Goal: Task Accomplishment & Management: Complete application form

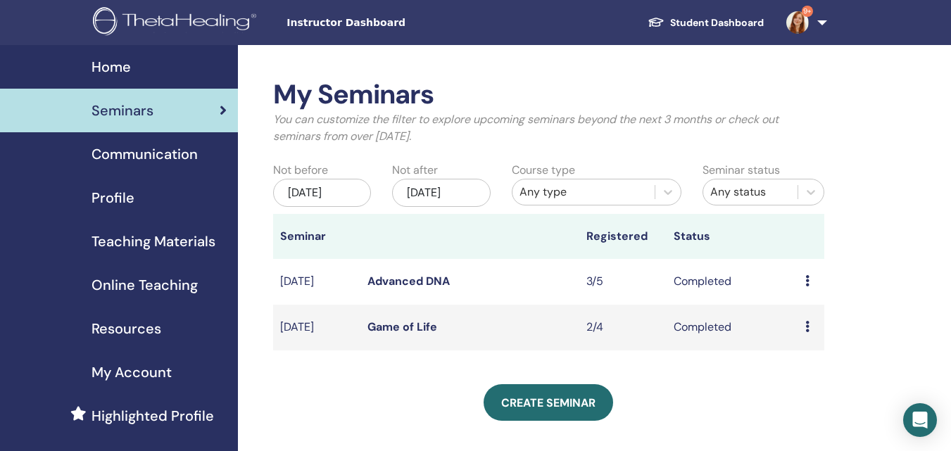
click at [130, 115] on span "Seminars" at bounding box center [123, 110] width 62 height 21
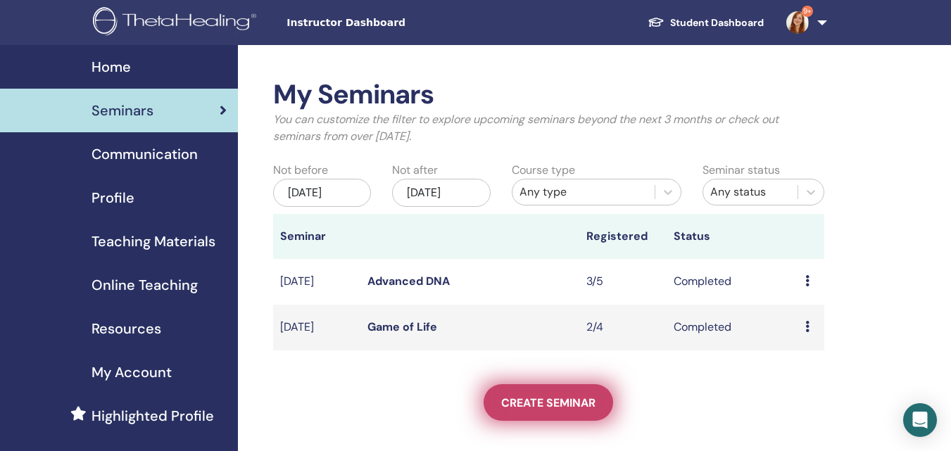
click at [555, 393] on link "Create seminar" at bounding box center [549, 403] width 130 height 37
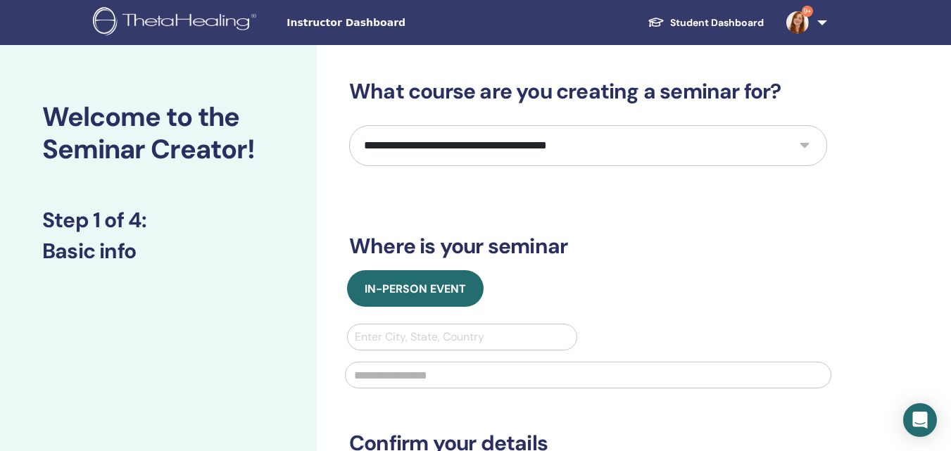
click at [462, 144] on select "**********" at bounding box center [588, 145] width 478 height 41
select select "**"
click at [349, 125] on select "**********" at bounding box center [588, 145] width 478 height 41
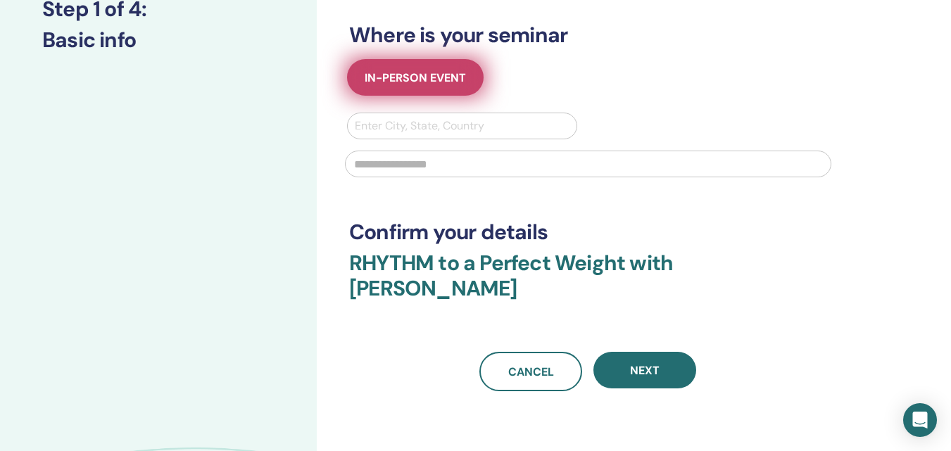
scroll to position [282, 0]
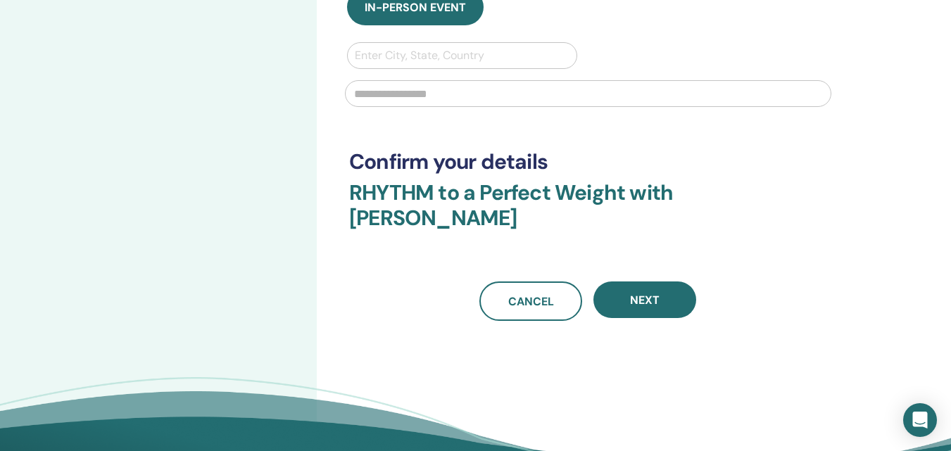
click at [455, 71] on div at bounding box center [589, 92] width 504 height 46
click at [453, 60] on div at bounding box center [462, 56] width 215 height 20
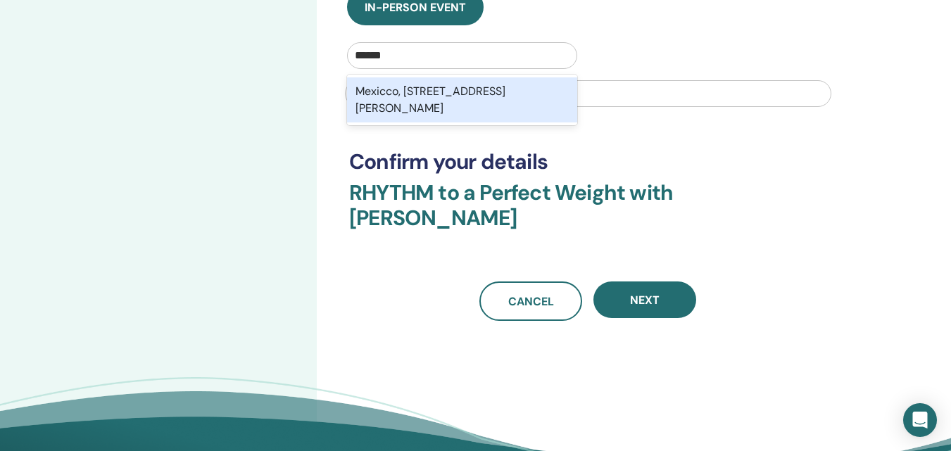
type input "*****"
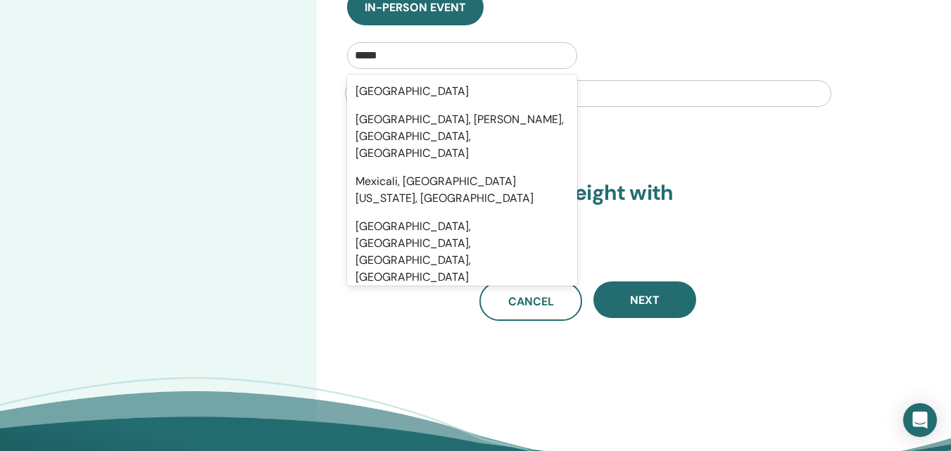
click at [440, 292] on div "Mexico, Mexico City, MEX" at bounding box center [462, 323] width 230 height 62
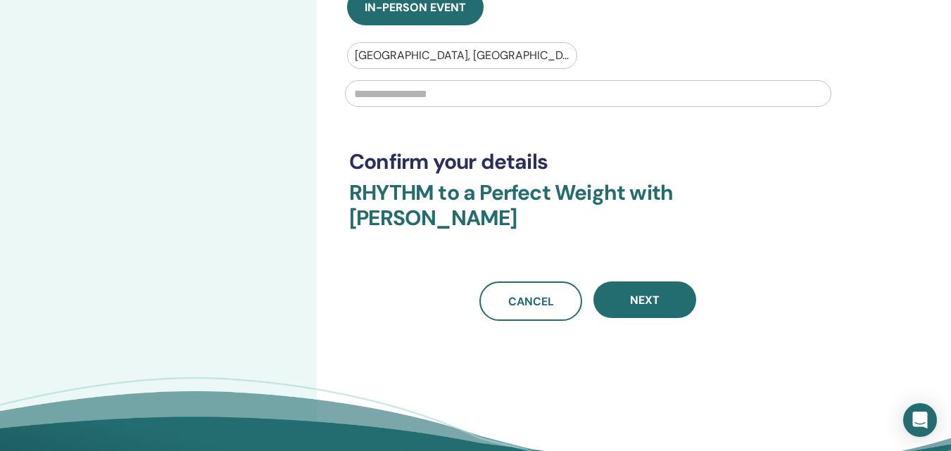
click at [387, 96] on input "text" at bounding box center [588, 93] width 487 height 27
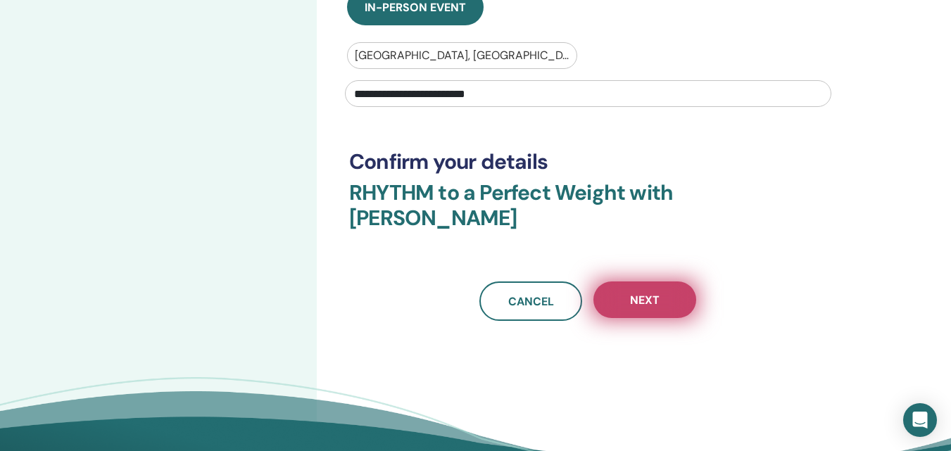
type input "**********"
click at [617, 297] on button "Next" at bounding box center [645, 300] width 103 height 37
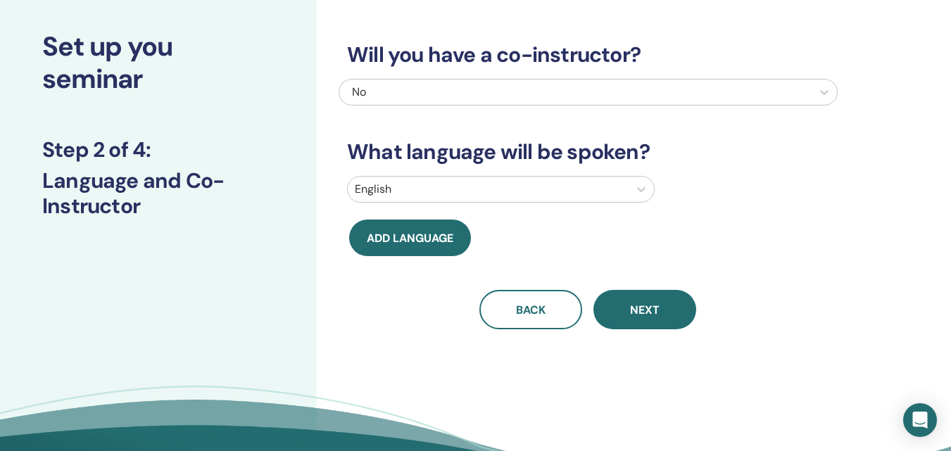
scroll to position [0, 0]
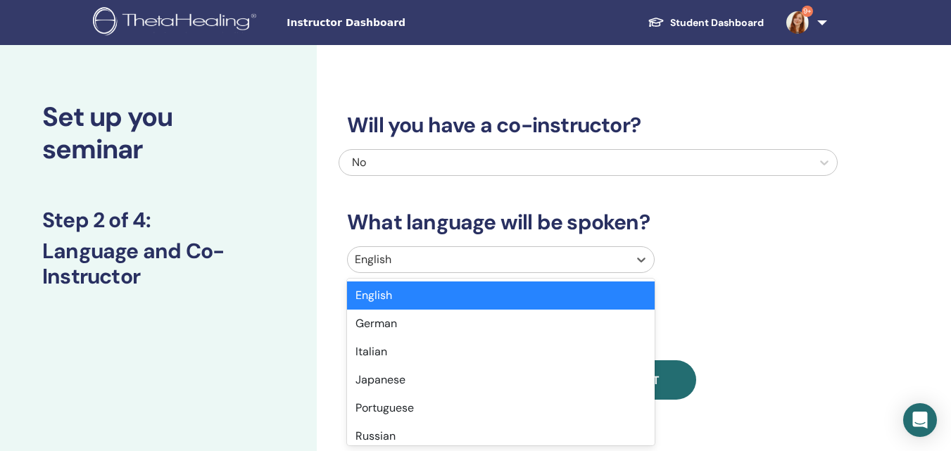
click at [414, 253] on div "option English selected, 1 of 47. 47 results available. Use Up and Down to choo…" at bounding box center [588, 262] width 499 height 32
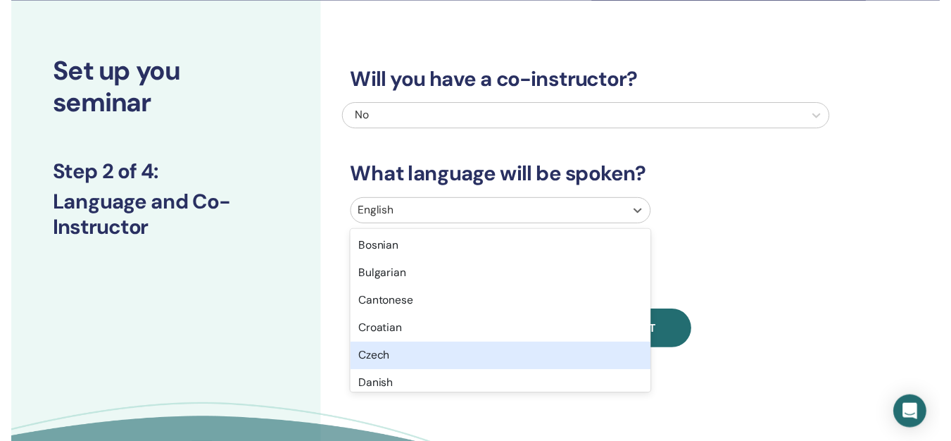
scroll to position [211, 0]
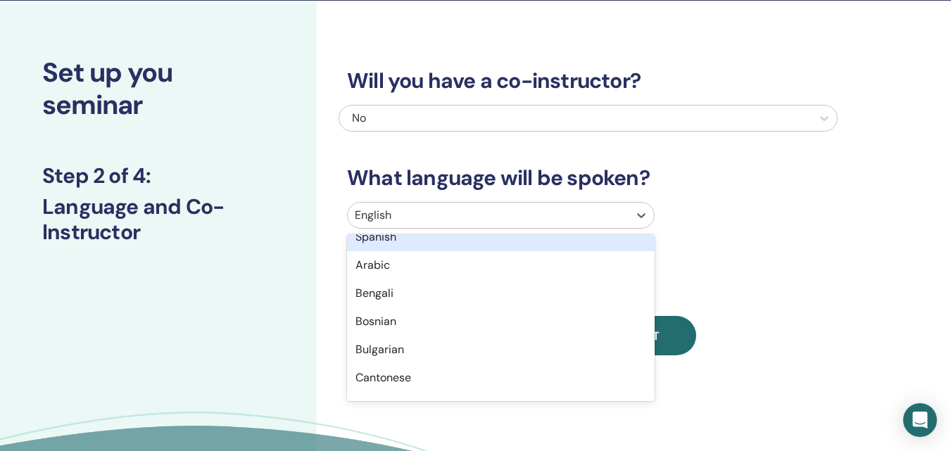
click at [391, 239] on div "Spanish" at bounding box center [501, 237] width 308 height 28
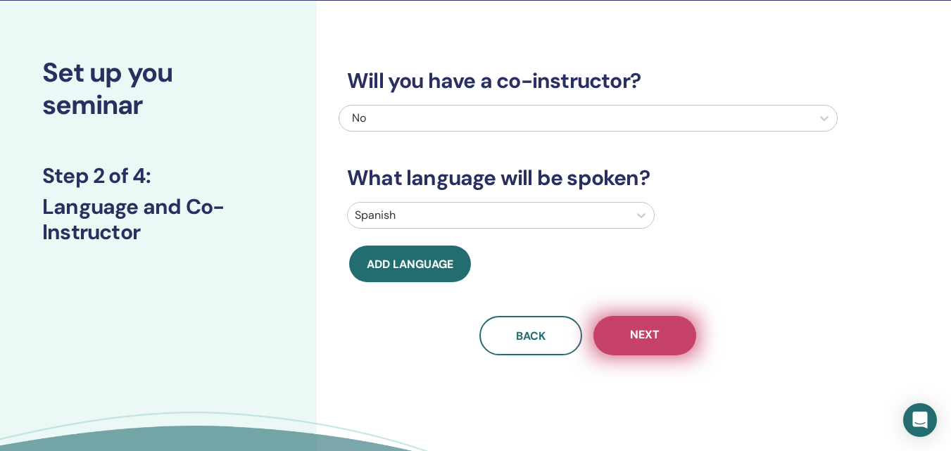
click at [620, 335] on button "Next" at bounding box center [645, 335] width 103 height 39
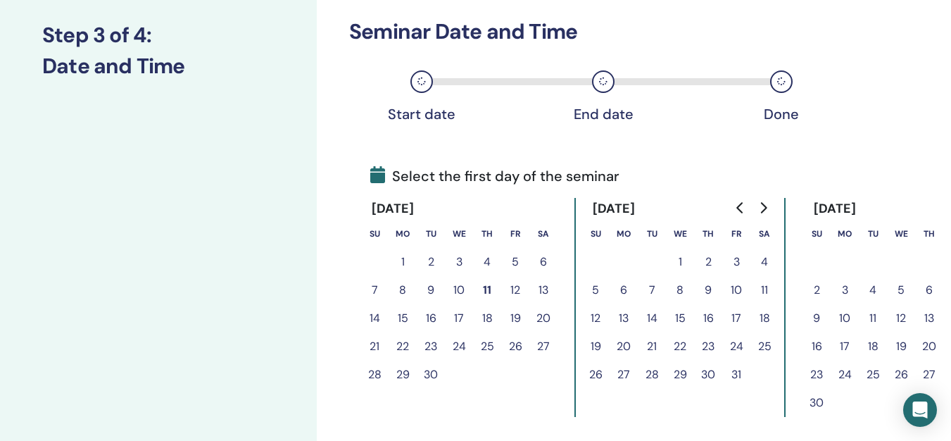
scroll to position [256, 0]
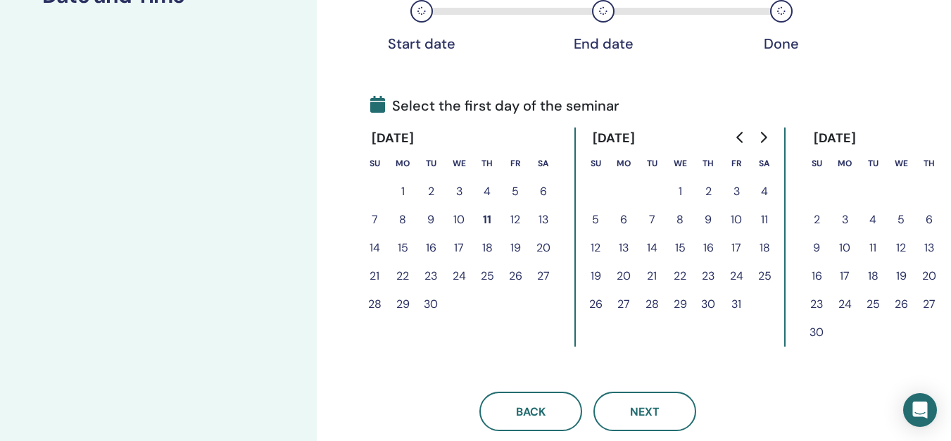
click at [375, 273] on button "21" at bounding box center [375, 276] width 28 height 28
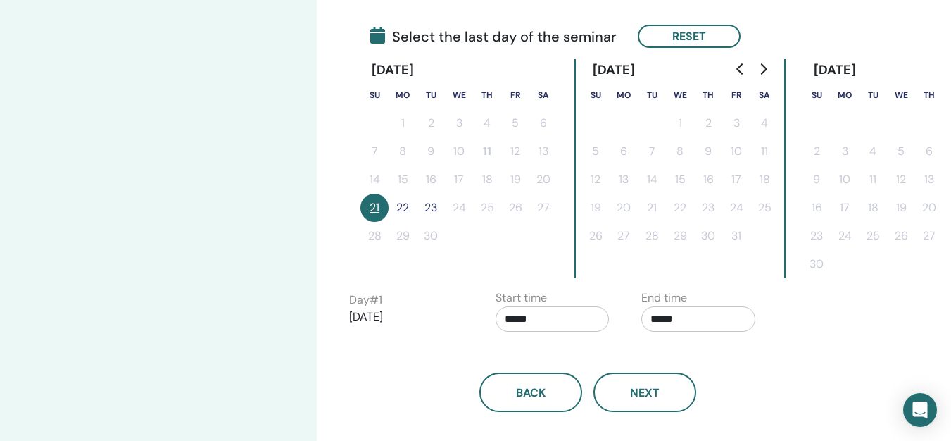
scroll to position [396, 0]
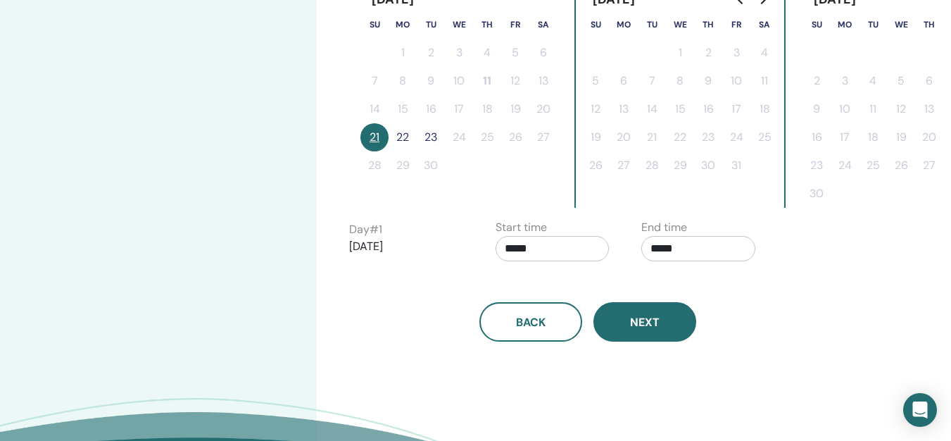
click at [611, 327] on button "Next" at bounding box center [645, 321] width 103 height 39
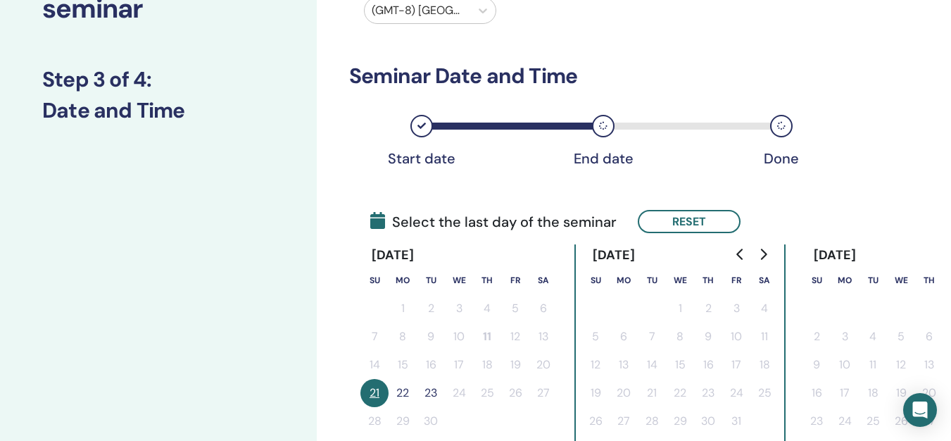
scroll to position [211, 0]
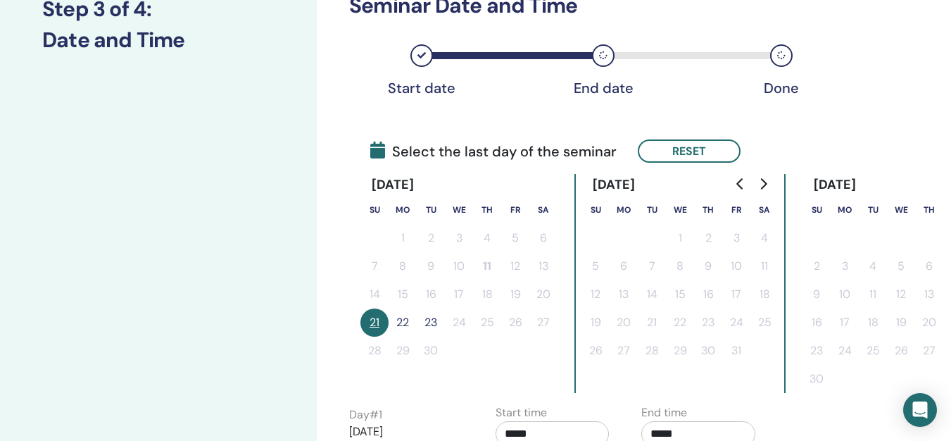
click at [393, 324] on button "22" at bounding box center [403, 322] width 28 height 28
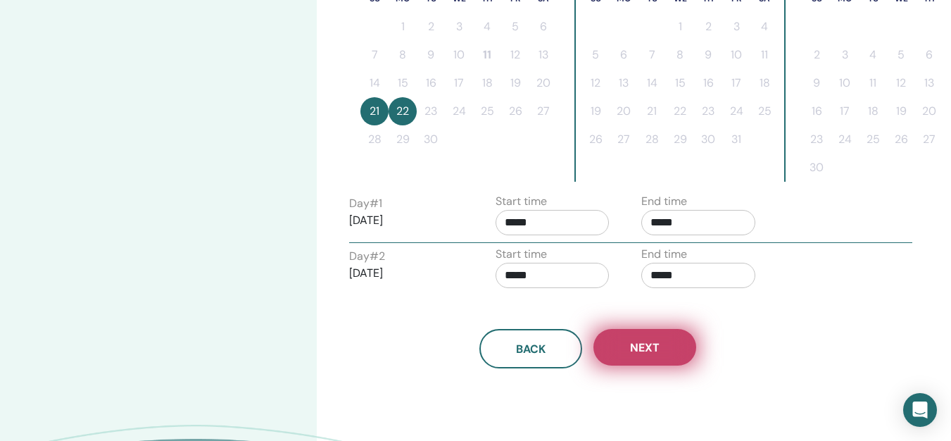
click at [652, 342] on span "Next" at bounding box center [645, 347] width 30 height 15
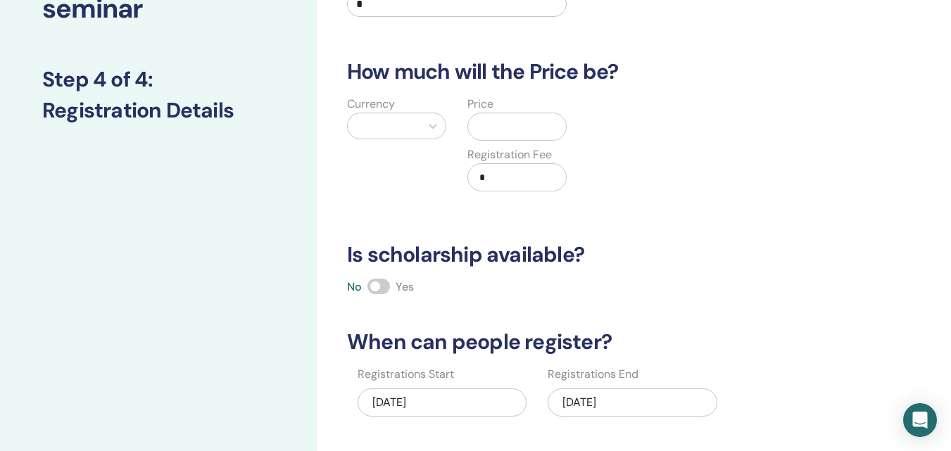
scroll to position [0, 0]
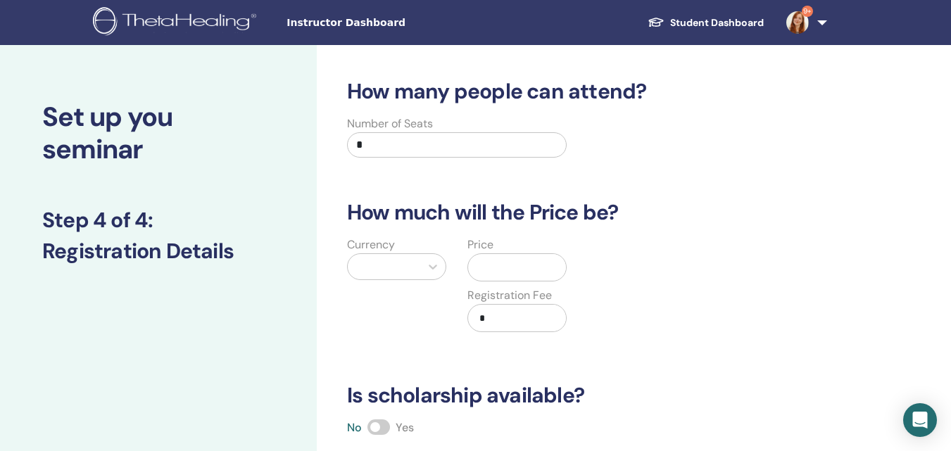
click at [411, 138] on input "*" at bounding box center [457, 144] width 220 height 25
type input "*"
click at [391, 256] on div at bounding box center [396, 267] width 99 height 27
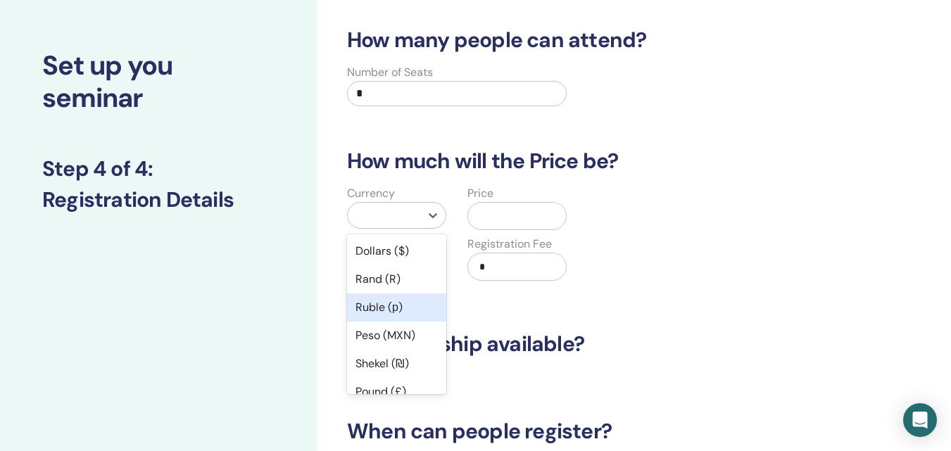
scroll to position [70, 0]
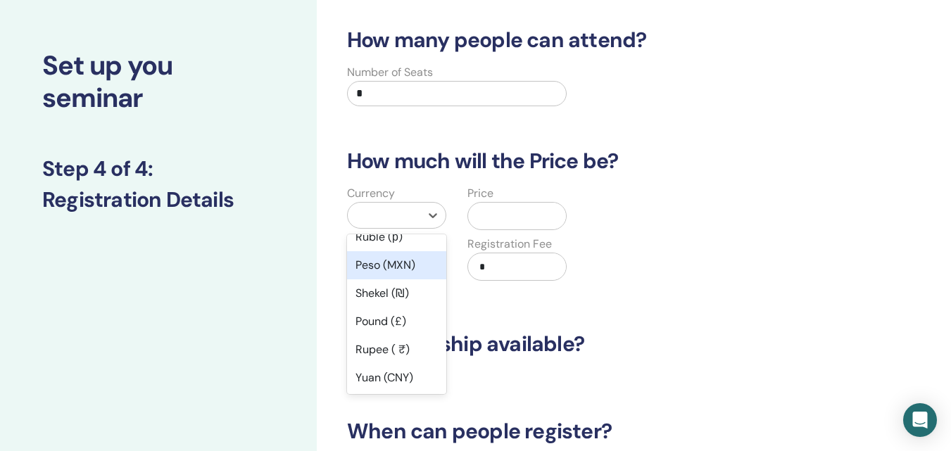
click at [389, 269] on div "Peso (MXN)" at bounding box center [396, 265] width 99 height 28
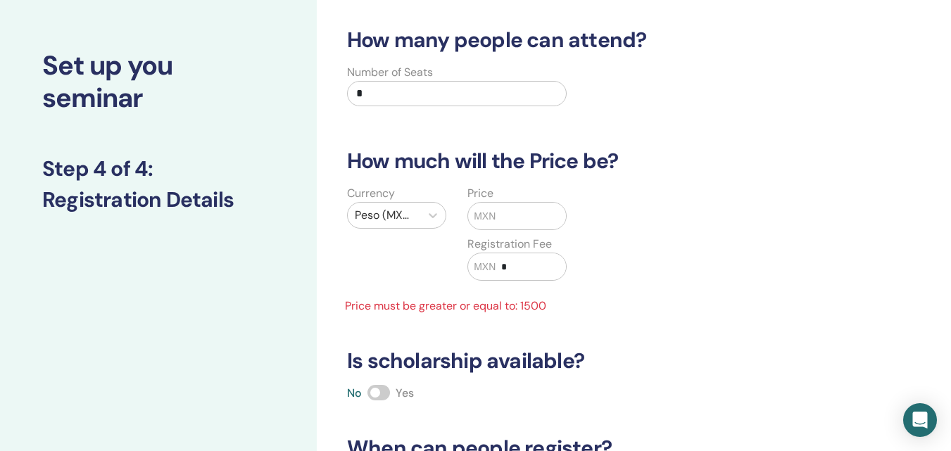
click at [494, 221] on span "MXN" at bounding box center [485, 216] width 22 height 15
click at [523, 220] on input "text" at bounding box center [531, 216] width 70 height 27
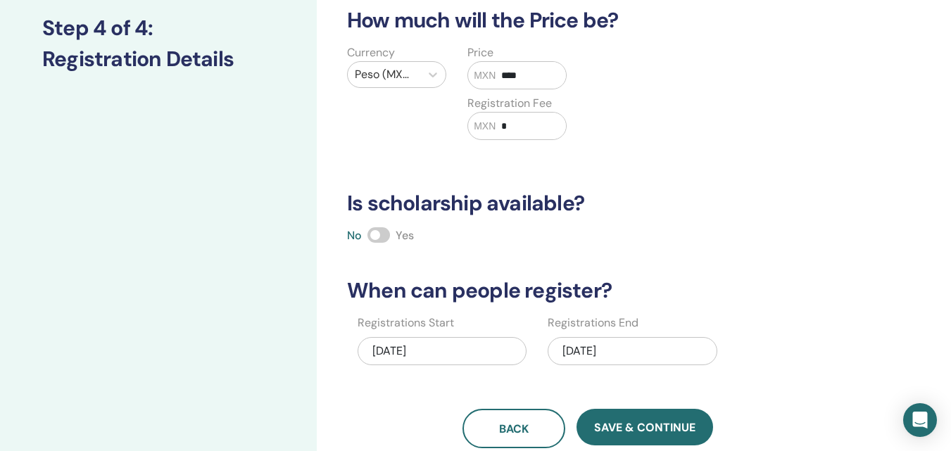
scroll to position [263, 0]
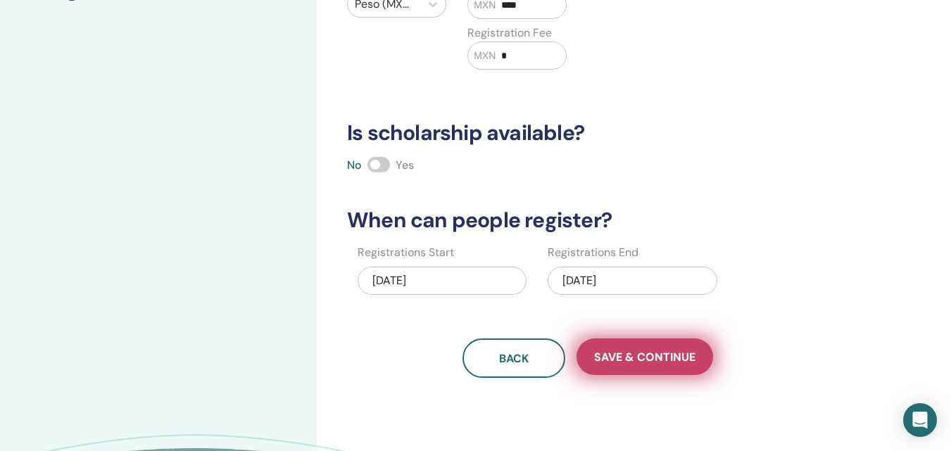
type input "****"
click at [628, 365] on button "Save & Continue" at bounding box center [645, 357] width 137 height 37
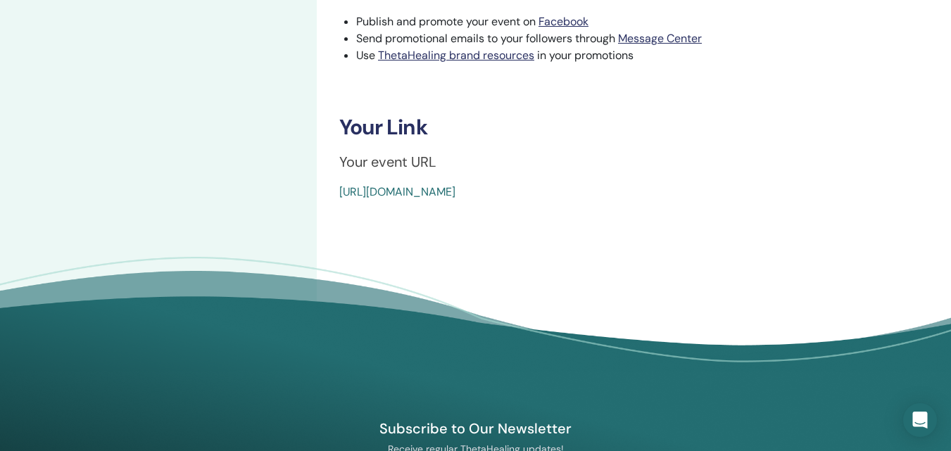
scroll to position [211, 0]
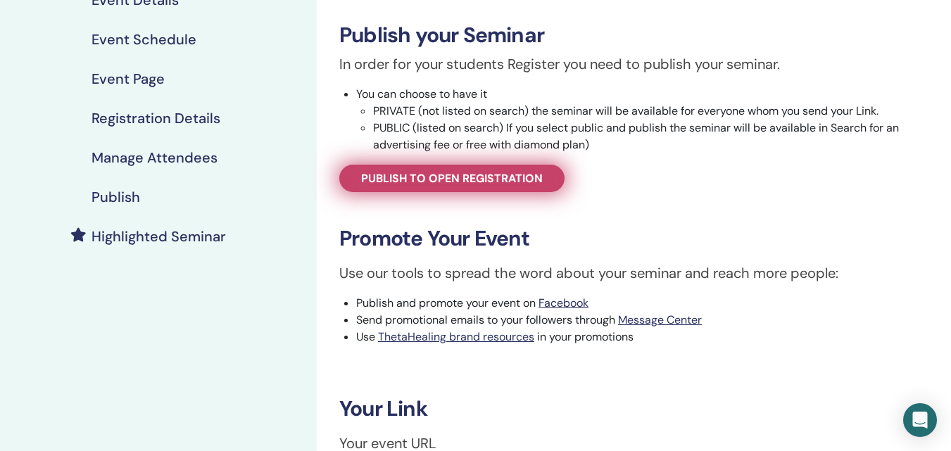
click at [518, 185] on span "Publish to open registration" at bounding box center [452, 178] width 182 height 15
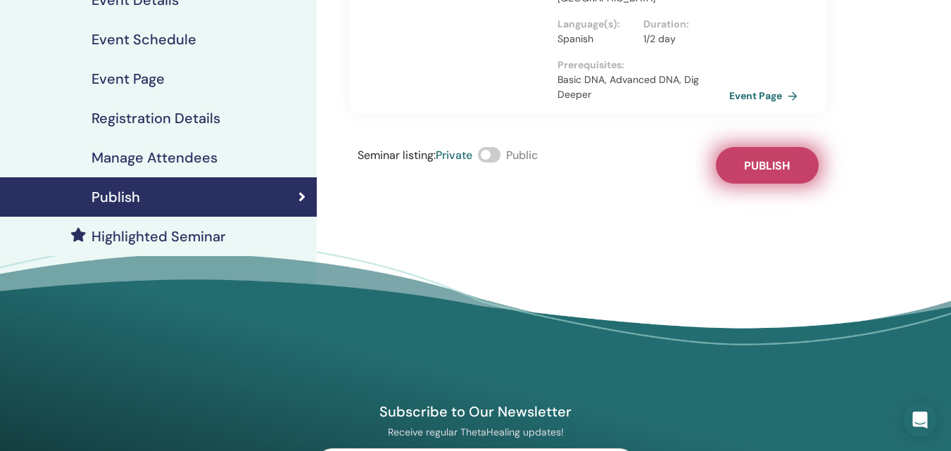
click at [749, 163] on span "Publish" at bounding box center [767, 165] width 46 height 15
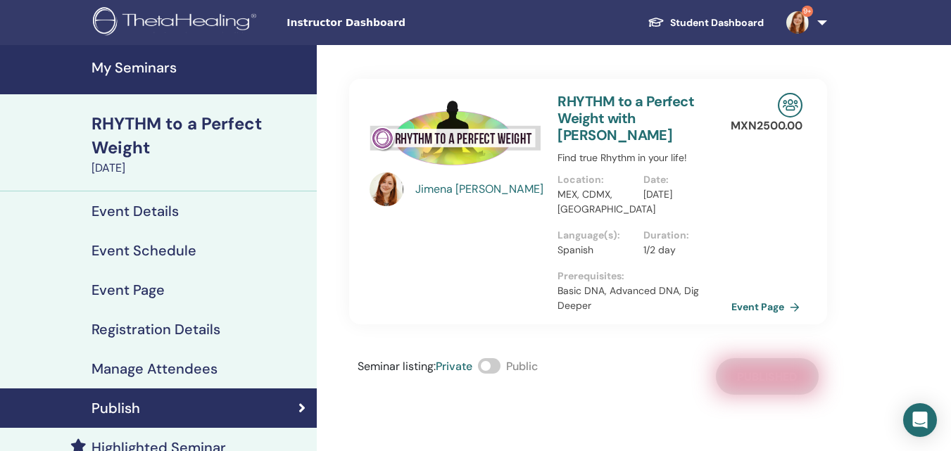
click at [759, 308] on link "Event Page" at bounding box center [769, 306] width 74 height 21
